Goal: Register for event/course

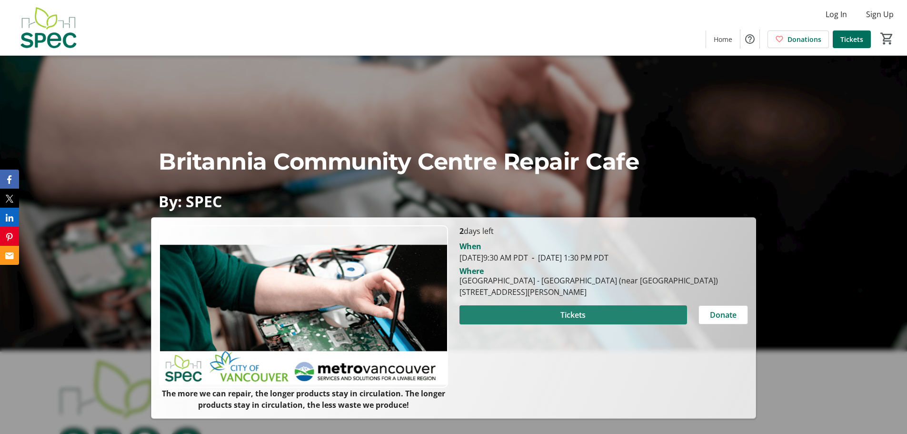
click at [598, 316] on span at bounding box center [572, 314] width 227 height 23
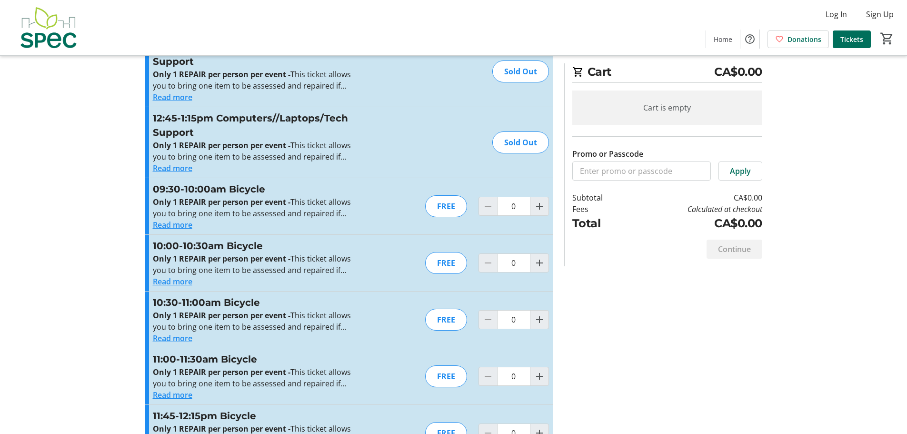
scroll to position [821, 0]
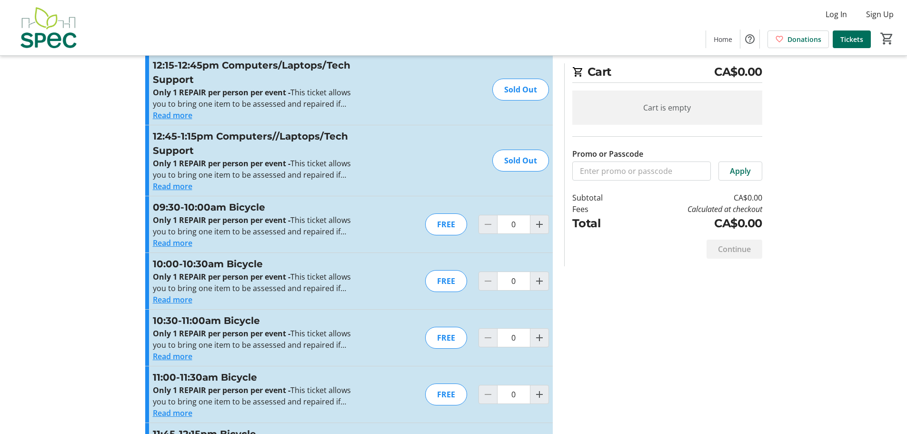
click at [186, 243] on button "Read more" at bounding box center [172, 242] width 39 height 11
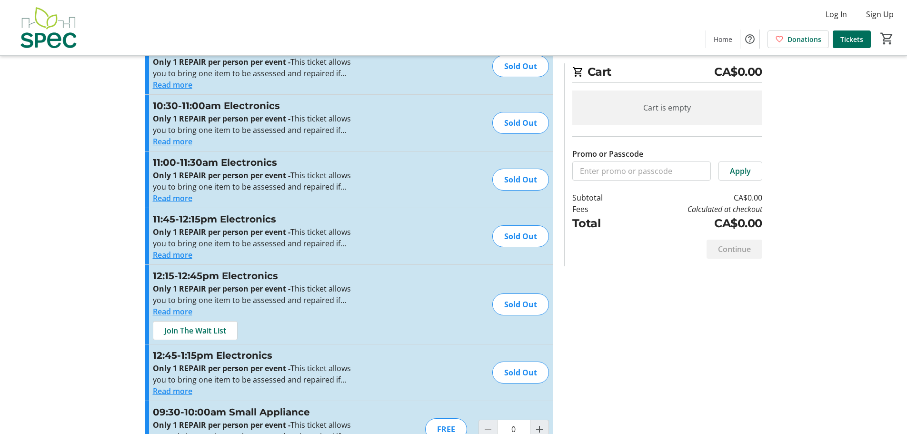
scroll to position [1615, 0]
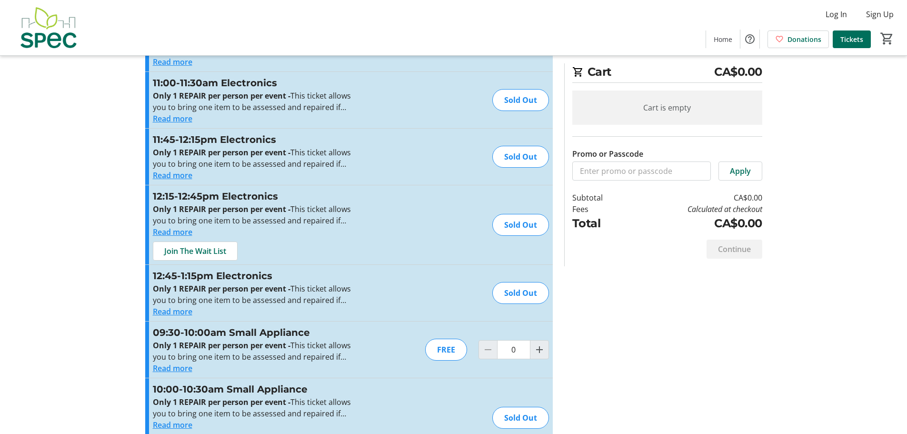
click at [173, 308] on button "Read more" at bounding box center [172, 311] width 39 height 11
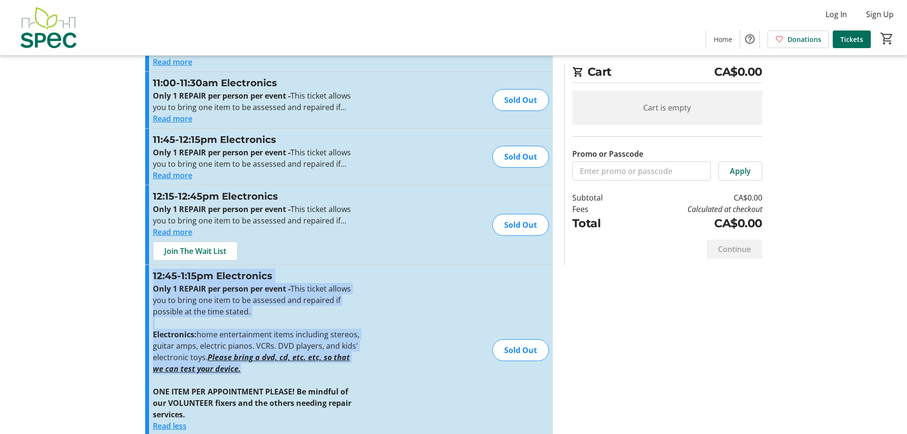
drag, startPoint x: 233, startPoint y: 369, endPoint x: 150, endPoint y: 270, distance: 129.4
click at [150, 270] on div "12:45-1:15pm Electronics Only 1 REPAIR per person per event - This ticket allow…" at bounding box center [348, 350] width 407 height 170
click at [274, 316] on p "Only 1 REPAIR per person per event - This ticket allows you to bring one item t…" at bounding box center [257, 300] width 208 height 34
drag, startPoint x: 230, startPoint y: 372, endPoint x: 154, endPoint y: 274, distance: 124.1
click at [154, 274] on div "12:45-1:15pm Electronics Only 1 REPAIR per person per event - This ticket allow…" at bounding box center [257, 349] width 208 height 163
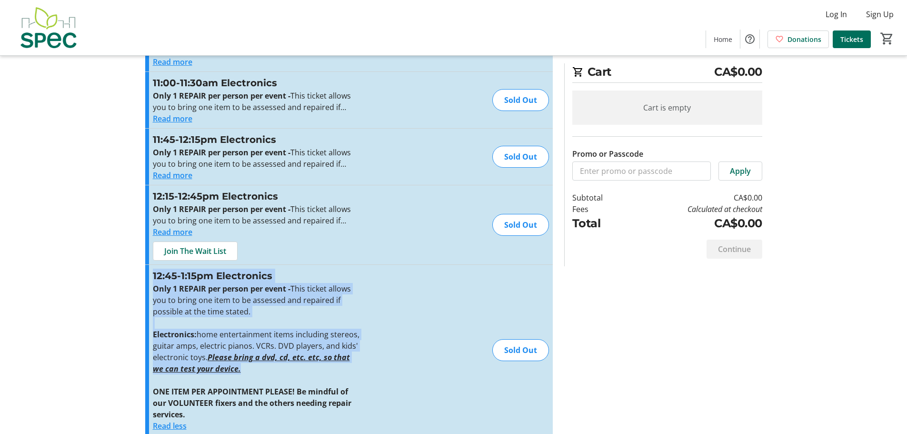
click at [154, 274] on h3 "12:45-1:15pm Electronics" at bounding box center [257, 275] width 208 height 14
drag, startPoint x: 232, startPoint y: 371, endPoint x: 154, endPoint y: 279, distance: 119.9
click at [154, 279] on div "12:45-1:15pm Electronics Only 1 REPAIR per person per event - This ticket allow…" at bounding box center [257, 349] width 208 height 163
click at [186, 282] on h3 "12:45-1:15pm Electronics" at bounding box center [257, 275] width 208 height 14
drag, startPoint x: 232, startPoint y: 370, endPoint x: 154, endPoint y: 276, distance: 121.7
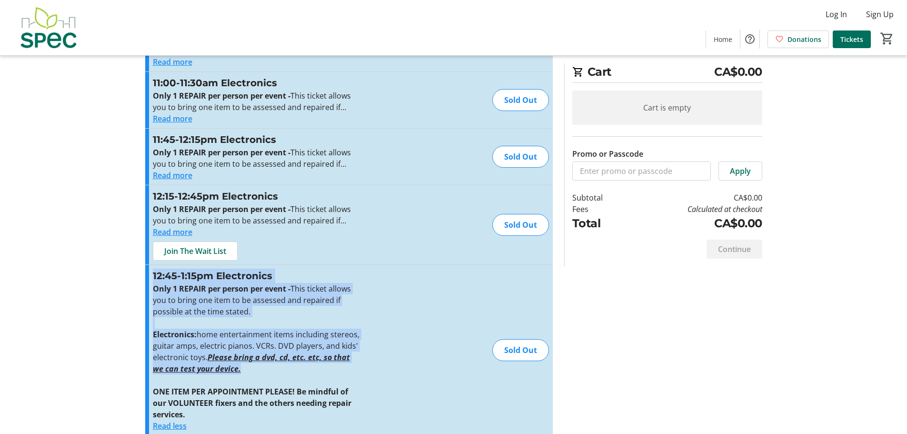
click at [154, 276] on div "12:45-1:15pm Electronics Only 1 REPAIR per person per event - This ticket allow…" at bounding box center [257, 349] width 208 height 163
click at [175, 280] on h3 "12:45-1:15pm Electronics" at bounding box center [257, 275] width 208 height 14
drag, startPoint x: 232, startPoint y: 371, endPoint x: 145, endPoint y: 279, distance: 126.6
click at [145, 279] on div "12:45-1:15pm Electronics Only 1 REPAIR per person per event - This ticket allow…" at bounding box center [348, 350] width 407 height 170
click at [199, 288] on strong "Only 1 REPAIR per person per event -" at bounding box center [222, 288] width 138 height 10
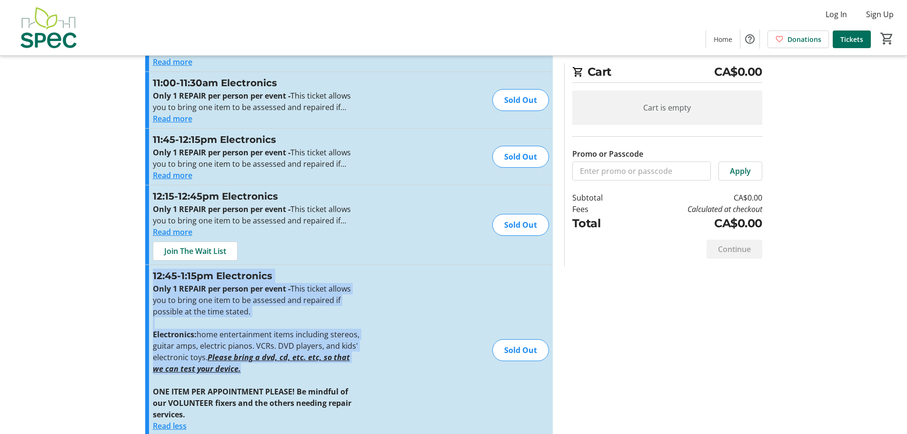
drag, startPoint x: 232, startPoint y: 370, endPoint x: 154, endPoint y: 278, distance: 120.8
click at [154, 278] on div "12:45-1:15pm Electronics Only 1 REPAIR per person per event - This ticket allow…" at bounding box center [257, 349] width 208 height 163
click at [176, 286] on strong "Only 1 REPAIR per person per event -" at bounding box center [222, 288] width 138 height 10
drag, startPoint x: 238, startPoint y: 374, endPoint x: 153, endPoint y: 275, distance: 130.6
click at [153, 275] on div "12:45-1:15pm Electronics Only 1 REPAIR per person per event - This ticket allow…" at bounding box center [257, 349] width 208 height 163
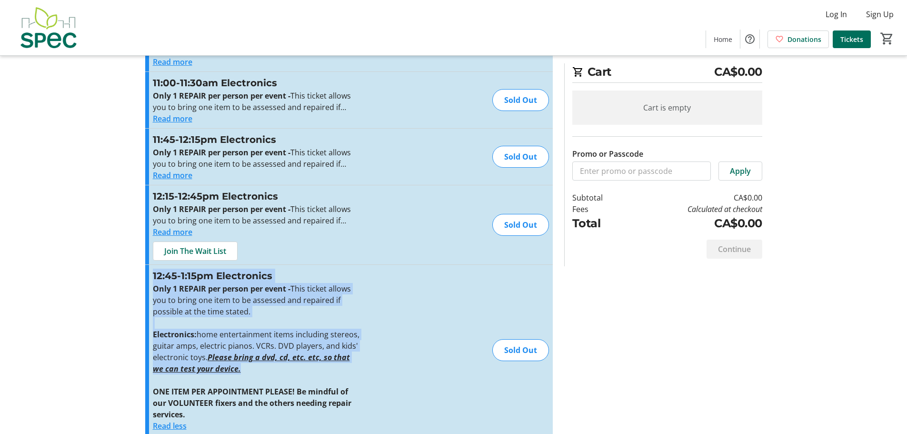
click at [170, 278] on h3 "12:45-1:15pm Electronics" at bounding box center [257, 275] width 208 height 14
drag, startPoint x: 233, startPoint y: 371, endPoint x: 154, endPoint y: 276, distance: 123.7
click at [154, 276] on div "12:45-1:15pm Electronics Only 1 REPAIR per person per event - This ticket allow…" at bounding box center [257, 349] width 208 height 163
click at [243, 370] on p "Electronics: home entertainment items including stereos, guitar amps, electric …" at bounding box center [257, 351] width 208 height 46
drag, startPoint x: 237, startPoint y: 371, endPoint x: 152, endPoint y: 278, distance: 125.6
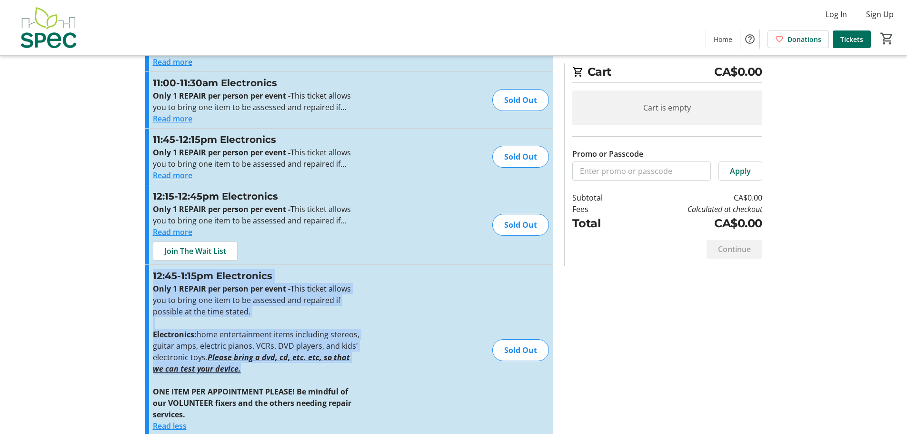
click at [153, 278] on div "12:45-1:15pm Electronics Only 1 REPAIR per person per event - This ticket allow…" at bounding box center [257, 349] width 208 height 163
click at [181, 282] on h3 "12:45-1:15pm Electronics" at bounding box center [257, 275] width 208 height 14
drag, startPoint x: 232, startPoint y: 372, endPoint x: 153, endPoint y: 276, distance: 124.1
click at [153, 276] on div "12:45-1:15pm Electronics Only 1 REPAIR per person per event - This ticket allow…" at bounding box center [257, 349] width 208 height 163
click at [246, 307] on p "Only 1 REPAIR per person per event - This ticket allows you to bring one item t…" at bounding box center [257, 300] width 208 height 34
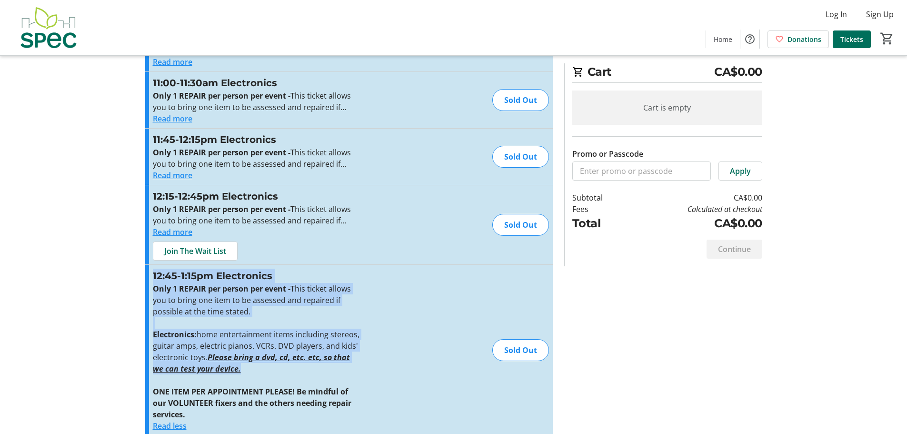
drag, startPoint x: 233, startPoint y: 371, endPoint x: 151, endPoint y: 273, distance: 127.4
click at [151, 273] on div "12:45-1:15pm Electronics Only 1 REPAIR per person per event - This ticket allow…" at bounding box center [348, 350] width 407 height 170
click at [182, 283] on p "Only 1 REPAIR per person per event - This ticket allows you to bring one item t…" at bounding box center [257, 300] width 208 height 34
drag, startPoint x: 226, startPoint y: 369, endPoint x: 153, endPoint y: 278, distance: 116.5
click at [153, 278] on div "12:45-1:15pm Electronics Only 1 REPAIR per person per event - This ticket allow…" at bounding box center [257, 349] width 208 height 163
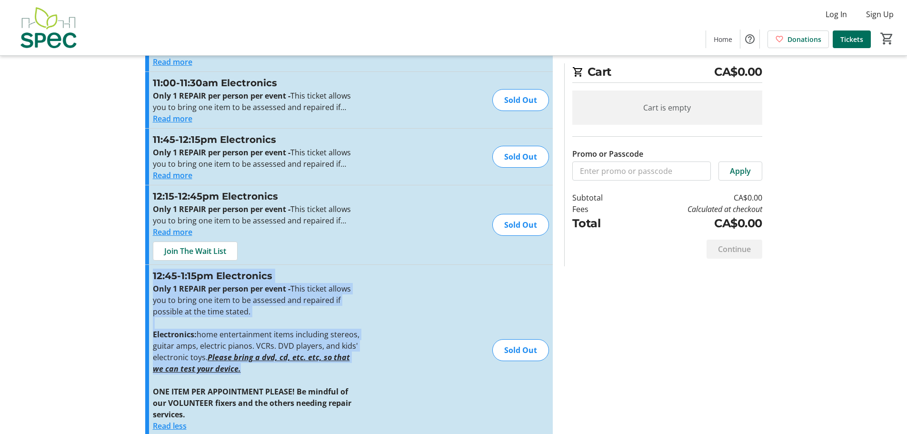
click at [183, 292] on strong "Only 1 REPAIR per person per event -" at bounding box center [222, 288] width 138 height 10
drag, startPoint x: 230, startPoint y: 371, endPoint x: 154, endPoint y: 278, distance: 120.0
click at [154, 278] on div "12:45-1:15pm Electronics Only 1 REPAIR per person per event - This ticket allow…" at bounding box center [257, 349] width 208 height 163
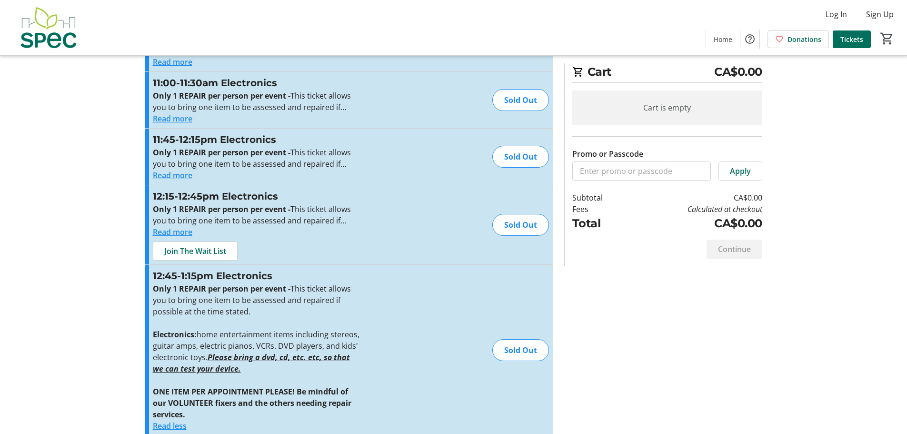
click at [245, 376] on p at bounding box center [257, 379] width 208 height 11
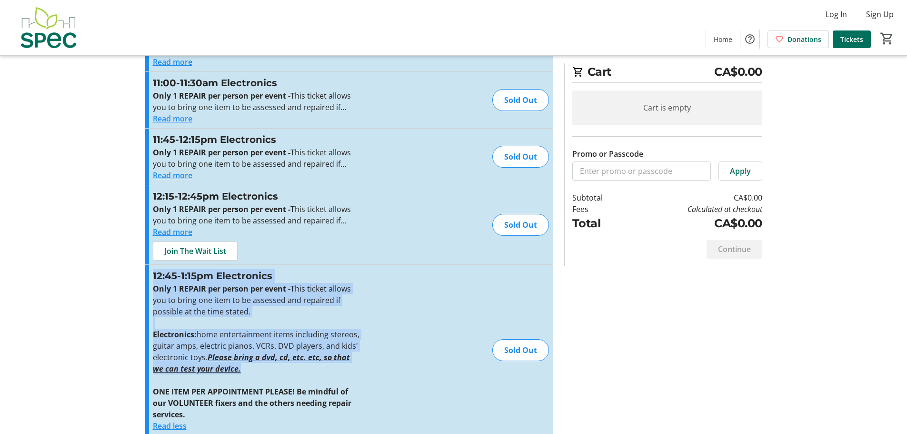
drag, startPoint x: 234, startPoint y: 372, endPoint x: 152, endPoint y: 277, distance: 125.2
click at [153, 277] on div "12:45-1:15pm Electronics Only 1 REPAIR per person per event - This ticket allow…" at bounding box center [257, 349] width 208 height 163
click at [233, 373] on p "Electronics: home entertainment items including stereos, guitar amps, electric …" at bounding box center [257, 351] width 208 height 46
drag, startPoint x: 233, startPoint y: 371, endPoint x: 154, endPoint y: 279, distance: 120.8
click at [154, 279] on div "12:45-1:15pm Electronics Only 1 REPAIR per person per event - This ticket allow…" at bounding box center [257, 349] width 208 height 163
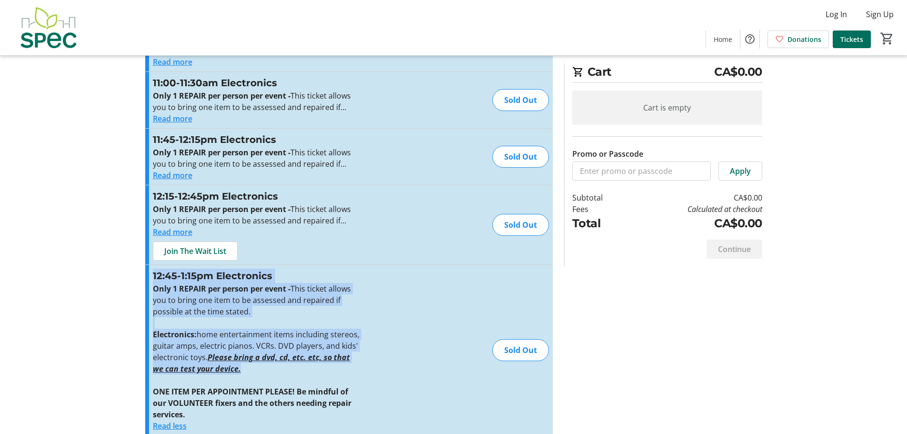
click at [214, 302] on p "Only 1 REPAIR per person per event - This ticket allows you to bring one item t…" at bounding box center [257, 300] width 208 height 34
drag, startPoint x: 227, startPoint y: 369, endPoint x: 154, endPoint y: 281, distance: 114.6
click at [154, 281] on div "12:45-1:15pm Electronics Only 1 REPAIR per person per event - This ticket allow…" at bounding box center [257, 349] width 208 height 163
click at [202, 292] on strong "Only 1 REPAIR per person per event -" at bounding box center [222, 288] width 138 height 10
drag, startPoint x: 232, startPoint y: 370, endPoint x: 152, endPoint y: 278, distance: 121.1
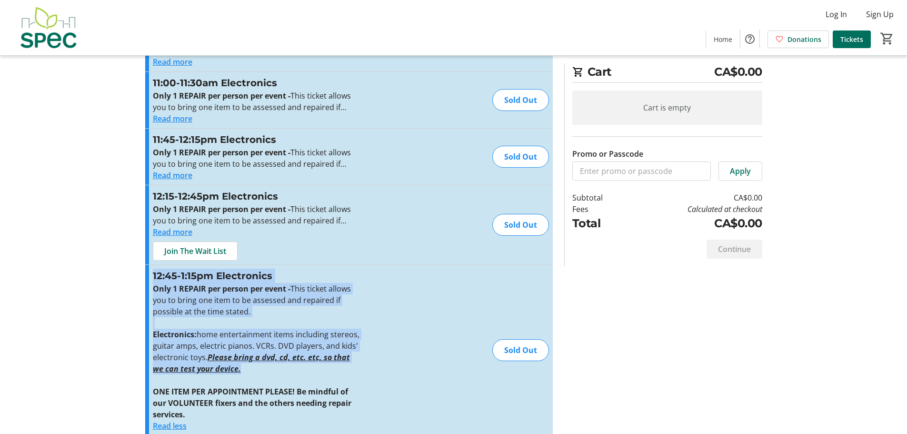
click at [153, 278] on div "12:45-1:15pm Electronics Only 1 REPAIR per person per event - This ticket allow…" at bounding box center [257, 349] width 208 height 163
click at [254, 371] on p "Electronics: home entertainment items including stereos, guitar amps, electric …" at bounding box center [257, 351] width 208 height 46
drag, startPoint x: 242, startPoint y: 372, endPoint x: 151, endPoint y: 279, distance: 130.2
click at [151, 279] on div "12:45-1:15pm Electronics Only 1 REPAIR per person per event - This ticket allow…" at bounding box center [348, 350] width 407 height 170
click at [155, 279] on h3 "12:45-1:15pm Electronics" at bounding box center [257, 275] width 208 height 14
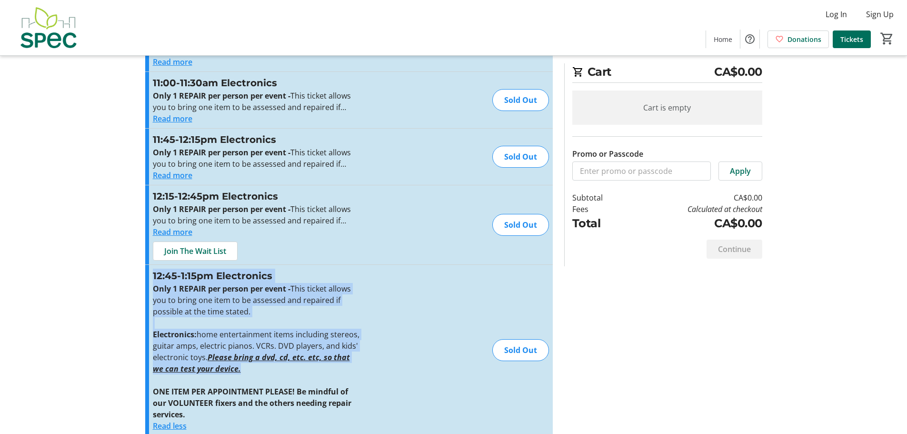
drag, startPoint x: 234, startPoint y: 372, endPoint x: 152, endPoint y: 274, distance: 127.7
click at [152, 274] on div "12:45-1:15pm Electronics Only 1 REPAIR per person per event - This ticket allow…" at bounding box center [348, 350] width 407 height 170
click at [168, 279] on h3 "12:45-1:15pm Electronics" at bounding box center [257, 275] width 208 height 14
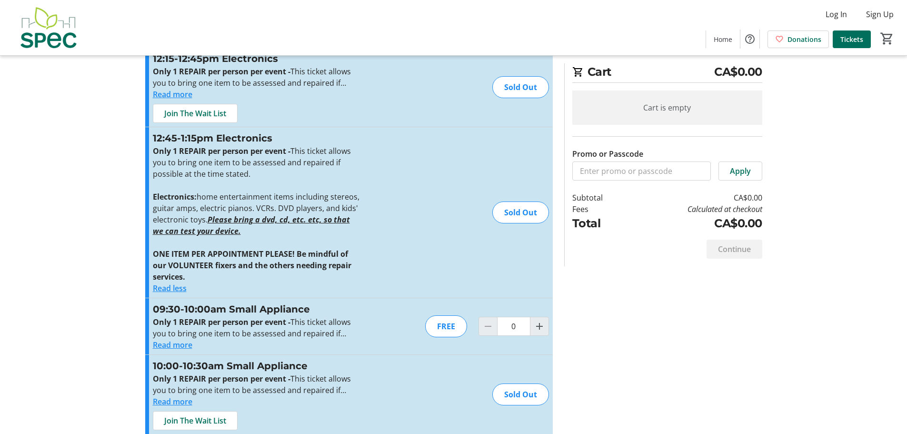
scroll to position [1673, 0]
